Goal: Find specific page/section: Find specific page/section

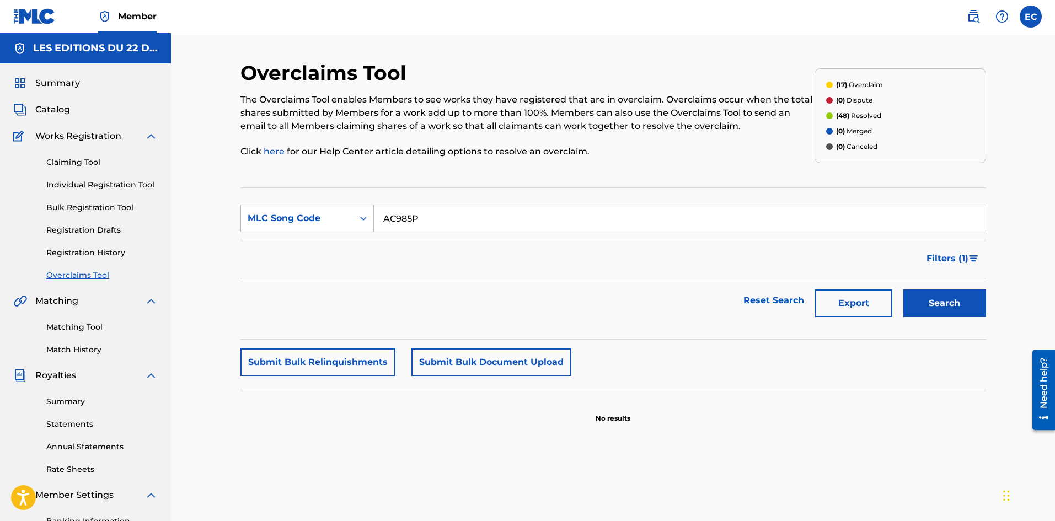
click at [36, 114] on span "Catalog" at bounding box center [52, 109] width 35 height 13
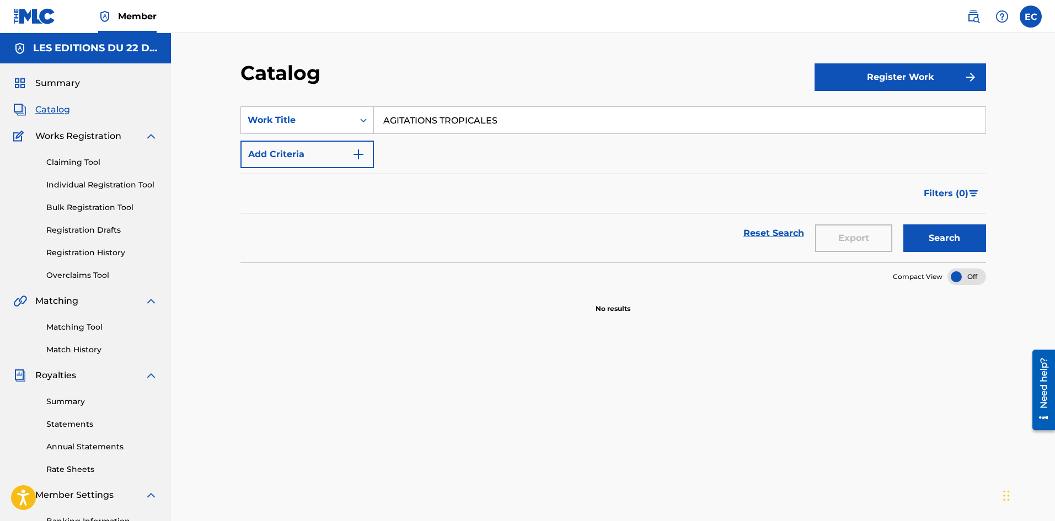
click at [439, 123] on input "AGITATIONS TROPICALES" at bounding box center [680, 120] width 612 height 26
paste input "la [PERSON_NAME]"
type input "A la [PERSON_NAME]"
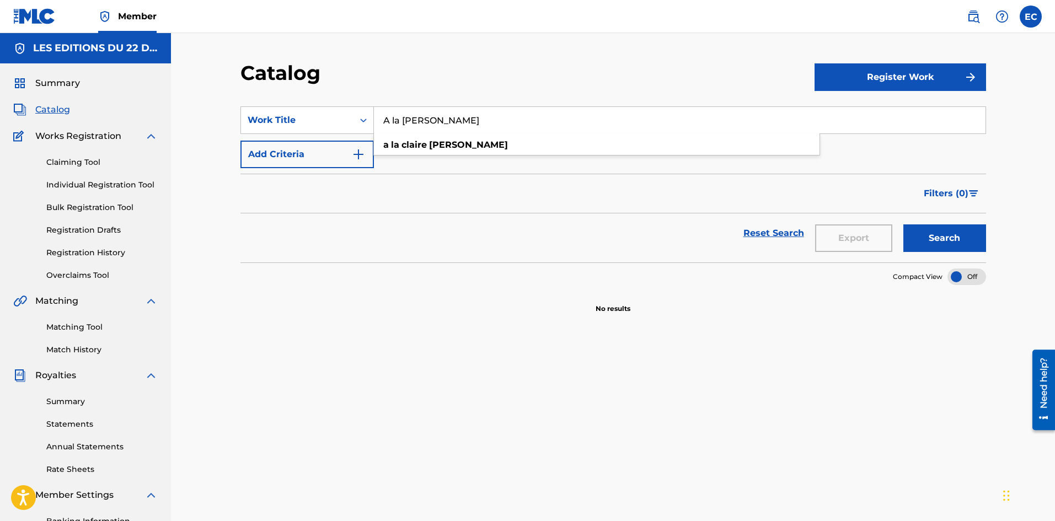
click at [934, 224] on div "Search" at bounding box center [942, 233] width 88 height 40
click at [933, 236] on button "Search" at bounding box center [945, 239] width 83 height 28
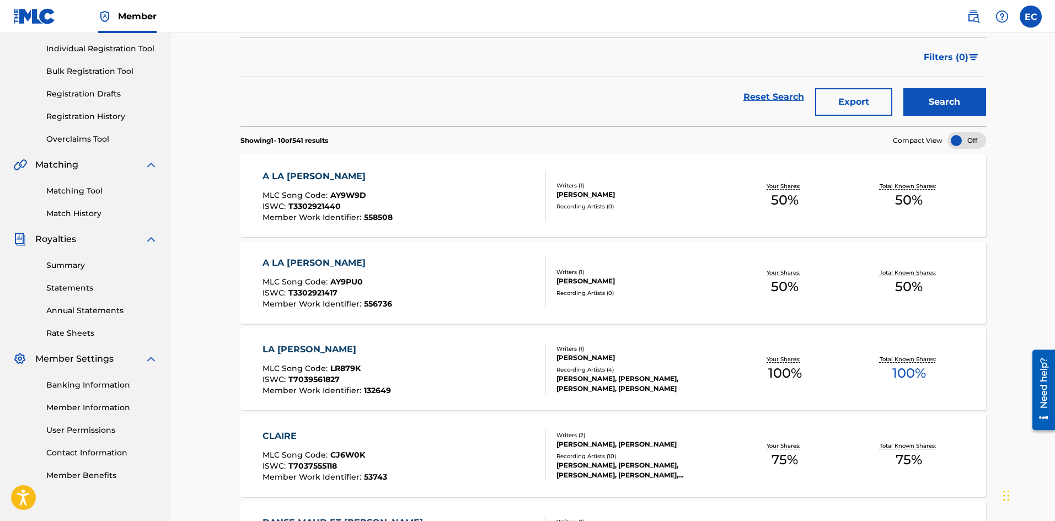
scroll to position [137, 0]
click at [635, 212] on div "A LA [PERSON_NAME] MLC Song Code : AY9W9D ISWC : T3302921440 Member Work Identi…" at bounding box center [614, 195] width 746 height 83
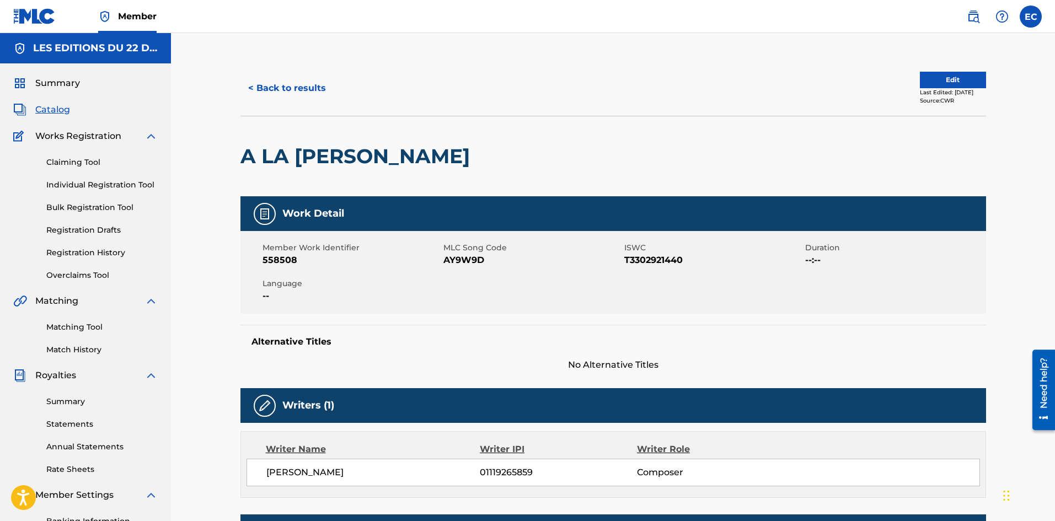
click at [281, 83] on button "< Back to results" at bounding box center [287, 88] width 93 height 28
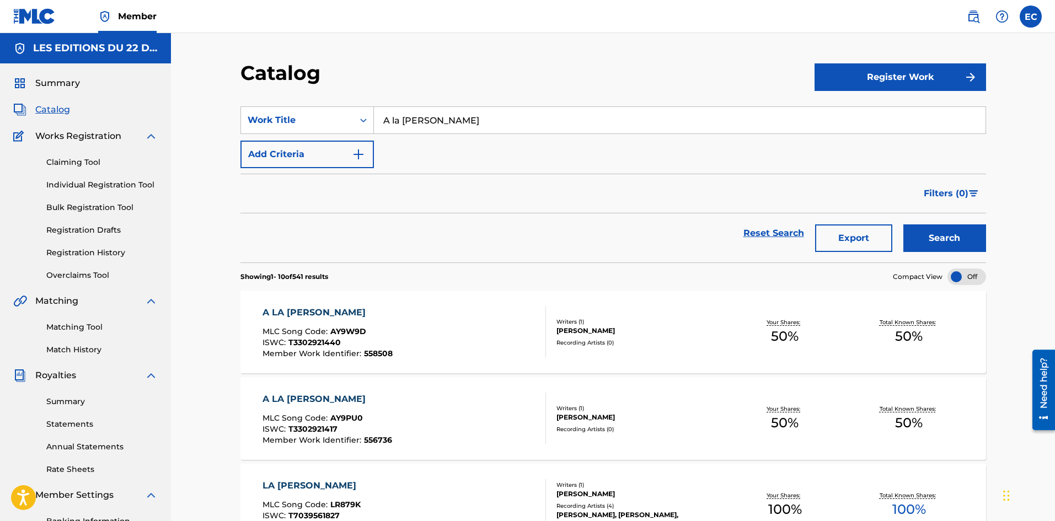
click at [505, 130] on input "A la [PERSON_NAME]" at bounding box center [680, 120] width 612 height 26
type input "[PERSON_NAME]"
click at [904, 225] on button "Search" at bounding box center [945, 239] width 83 height 28
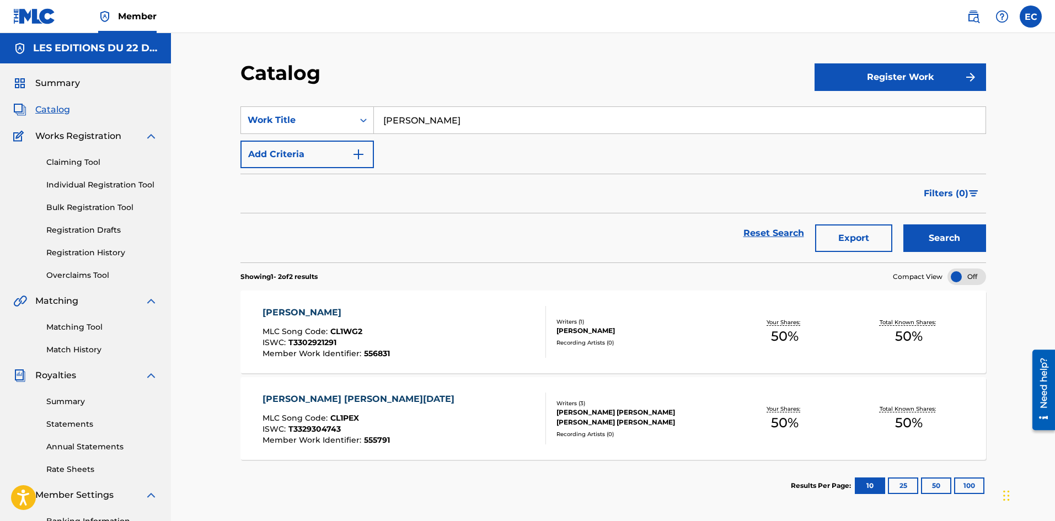
scroll to position [80, 0]
